Goal: Task Accomplishment & Management: Complete application form

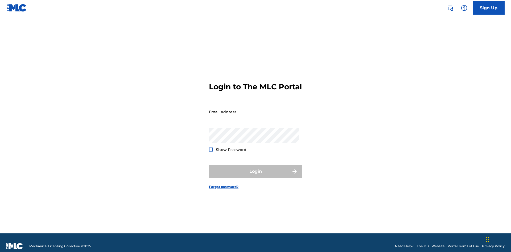
scroll to position [7, 0]
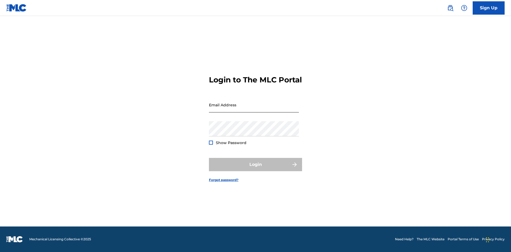
click at [254, 109] on input "Email Address" at bounding box center [254, 104] width 90 height 15
type input "[PERSON_NAME][EMAIL_ADDRESS][PERSON_NAME][DOMAIN_NAME]"
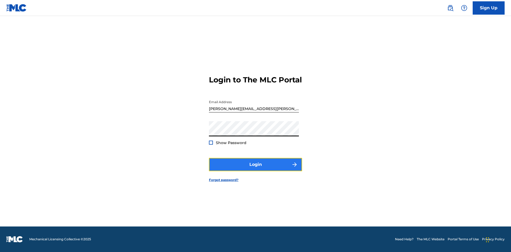
click at [255, 169] on button "Login" at bounding box center [255, 164] width 93 height 13
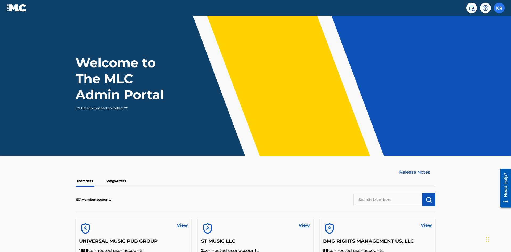
click at [499, 8] on label at bounding box center [499, 8] width 11 height 11
click at [499, 8] on input "KR [PERSON_NAME] [PERSON_NAME][EMAIL_ADDRESS][PERSON_NAME][DOMAIN_NAME] Profile…" at bounding box center [499, 8] width 0 height 0
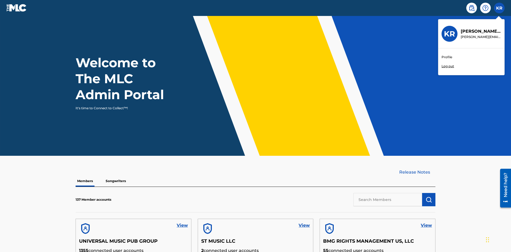
scroll to position [23, 0]
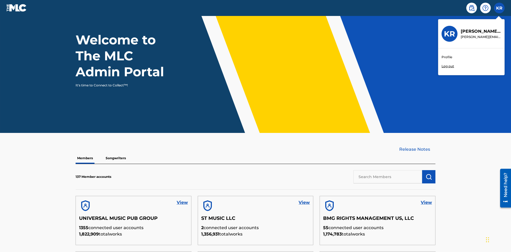
click at [447, 57] on link "Profile" at bounding box center [447, 57] width 11 height 5
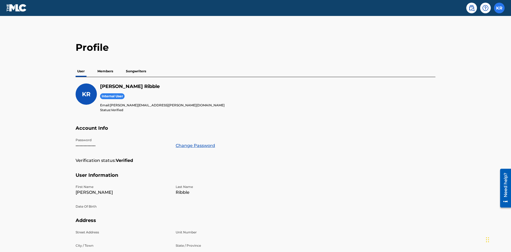
scroll to position [34, 0]
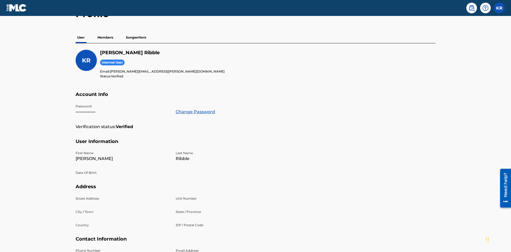
click at [105, 38] on p "Members" at bounding box center [105, 37] width 19 height 11
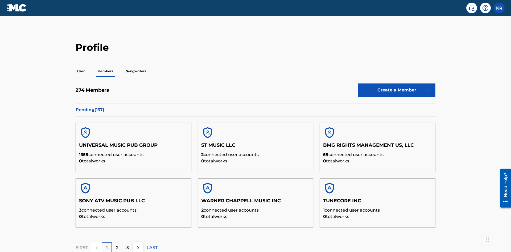
scroll to position [52, 0]
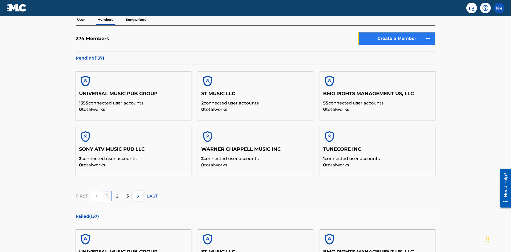
click at [397, 39] on link "Create a Member" at bounding box center [396, 38] width 77 height 13
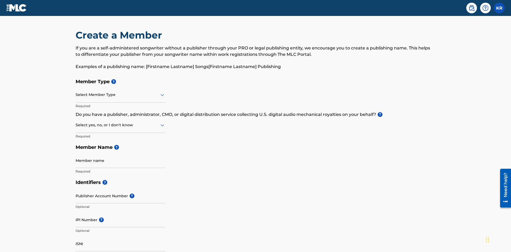
scroll to position [60, 0]
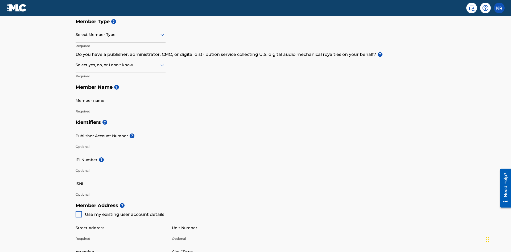
click at [76, 35] on input "text" at bounding box center [76, 35] width 1 height 6
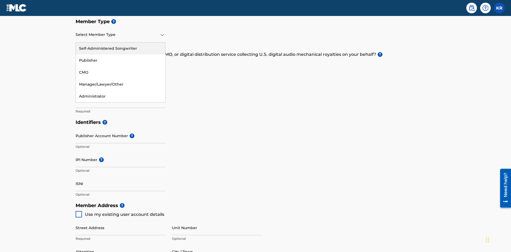
click at [121, 48] on div "Self-Administered Songwriter" at bounding box center [120, 49] width 89 height 12
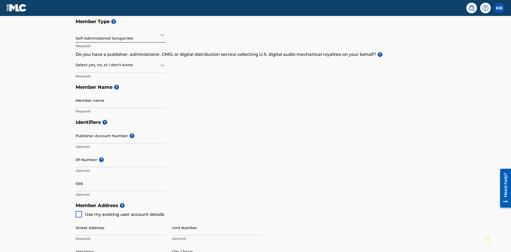
scroll to position [90, 0]
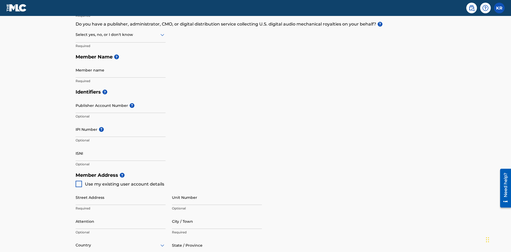
click at [76, 35] on input "text" at bounding box center [76, 35] width 1 height 6
click at [121, 60] on div "No" at bounding box center [120, 61] width 89 height 12
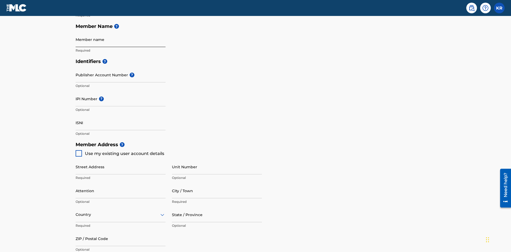
click at [121, 39] on input "Member name" at bounding box center [121, 39] width 90 height 15
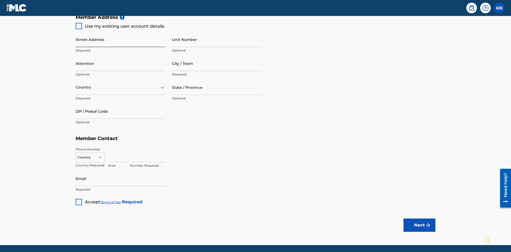
type input "Z2025.09.19.04.26.10"
click at [121, 39] on input "Street Address" at bounding box center [121, 39] width 90 height 15
type input "[STREET_ADDRESS]"
click at [217, 39] on input "Unit Number" at bounding box center [217, 39] width 90 height 15
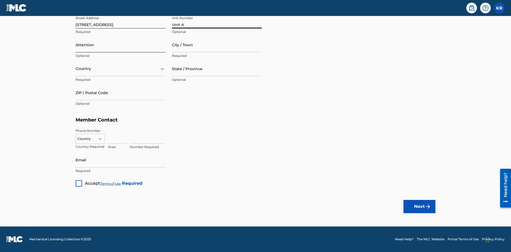
type input "Unit A"
click at [121, 45] on input "Attention" at bounding box center [121, 44] width 90 height 15
type input "[PERSON_NAME]"
click at [217, 45] on input "City / Town" at bounding box center [217, 44] width 90 height 15
type input "[GEOGRAPHIC_DATA]"
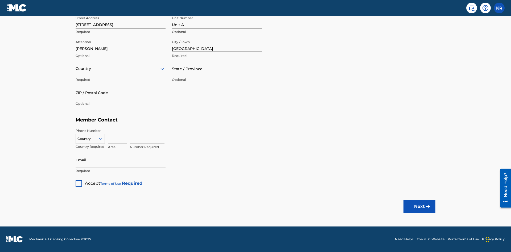
click at [76, 69] on input "text" at bounding box center [76, 69] width 1 height 6
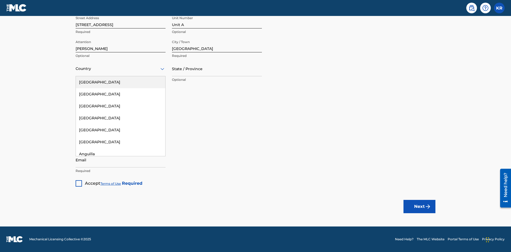
click at [121, 82] on div "[GEOGRAPHIC_DATA]" at bounding box center [120, 82] width 89 height 12
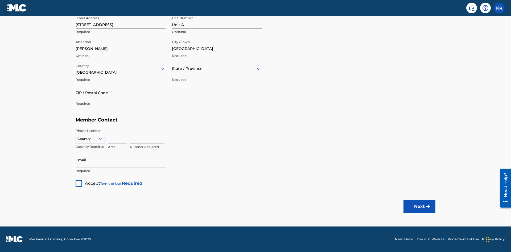
click at [172, 69] on input "text" at bounding box center [172, 69] width 1 height 6
click at [121, 93] on input "ZIP / Postal Code" at bounding box center [121, 92] width 90 height 15
type input "43140"
click at [102, 139] on icon at bounding box center [100, 139] width 5 height 5
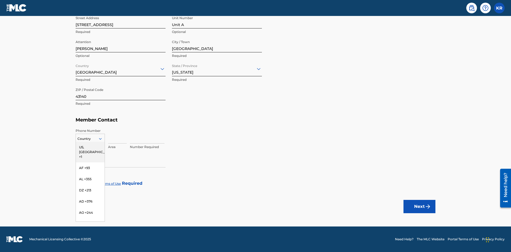
click at [90, 147] on div "US, [GEOGRAPHIC_DATA] +1" at bounding box center [90, 152] width 29 height 21
click at [117, 136] on input at bounding box center [117, 136] width 19 height 15
type input "740"
click at [147, 136] on input at bounding box center [147, 136] width 35 height 15
click at [121, 160] on input "Email" at bounding box center [121, 159] width 90 height 15
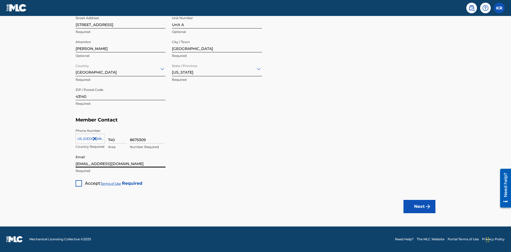
click at [79, 183] on div at bounding box center [79, 183] width 6 height 6
click at [419, 207] on button "Next" at bounding box center [419, 206] width 32 height 13
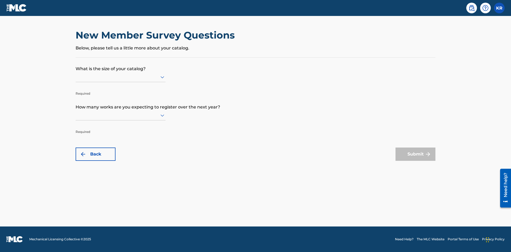
click at [76, 77] on input "text" at bounding box center [76, 77] width 1 height 6
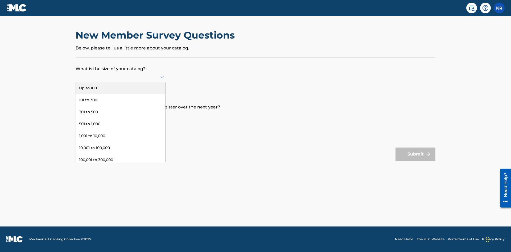
click at [121, 160] on div "100,001 to 300,000" at bounding box center [120, 160] width 89 height 12
click at [76, 115] on input "text" at bounding box center [76, 116] width 1 height 6
